Goal: Find contact information: Find contact information

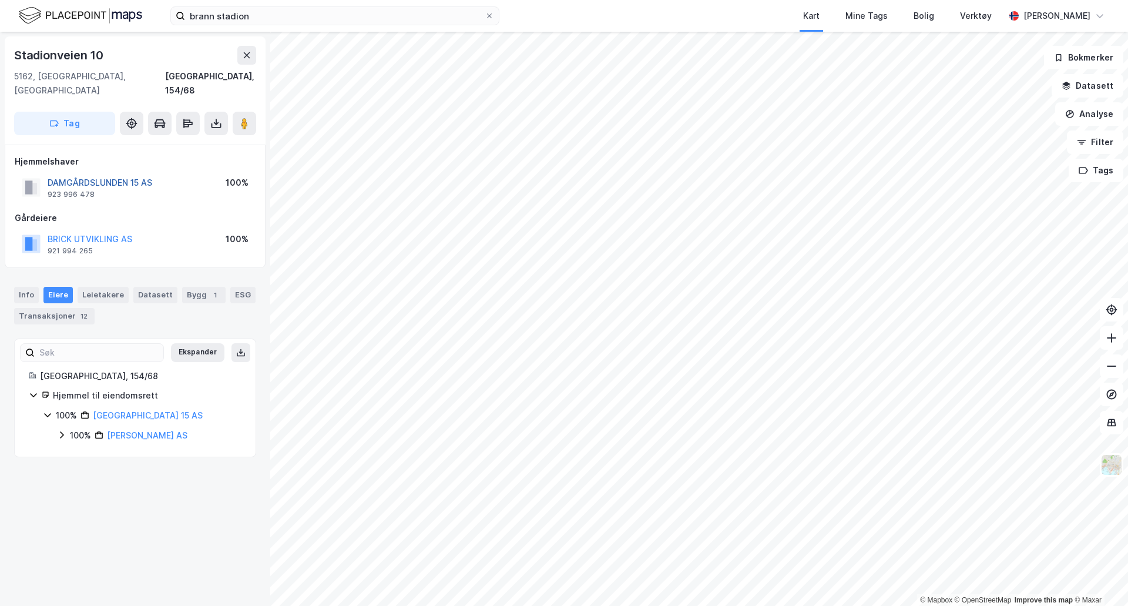
click at [0, 0] on button "DAMGÅRDSLUNDEN 15 AS" at bounding box center [0, 0] width 0 height 0
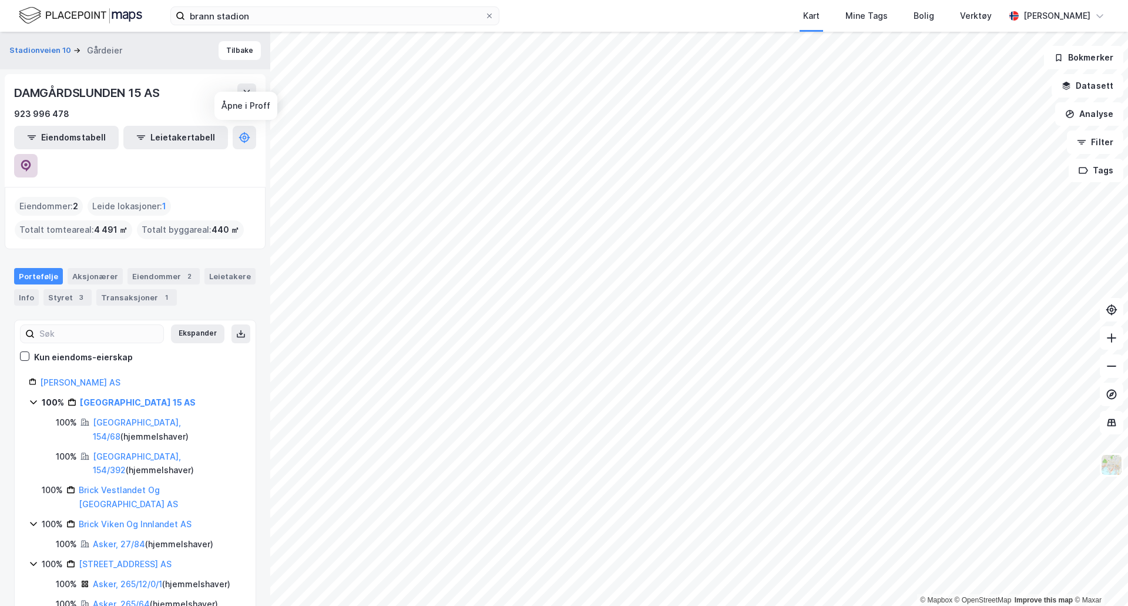
click at [31, 160] on icon at bounding box center [26, 166] width 10 height 12
